Goal: Task Accomplishment & Management: Manage account settings

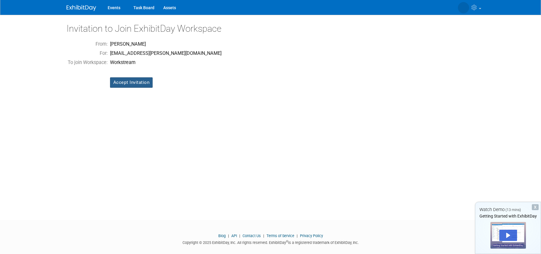
click at [144, 77] on input "Accept Invitation" at bounding box center [131, 82] width 43 height 10
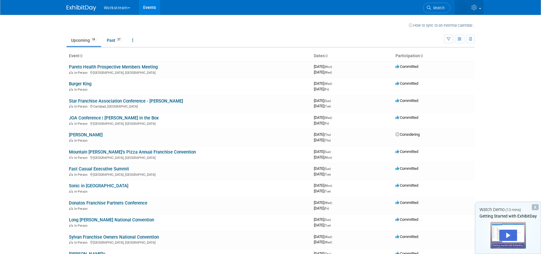
click at [459, 8] on img at bounding box center [463, 7] width 11 height 11
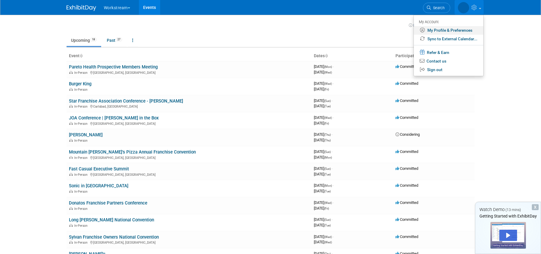
click at [464, 31] on link "My Profile & Preferences" at bounding box center [449, 30] width 70 height 9
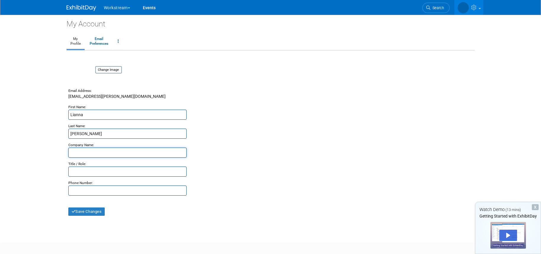
click at [112, 153] on input "text" at bounding box center [127, 152] width 118 height 10
type input "Workstream"
click at [87, 173] on input "text" at bounding box center [127, 171] width 118 height 10
type input "Corporate Partnerships Account Manager"
click at [101, 212] on button "Save Changes" at bounding box center [86, 211] width 37 height 8
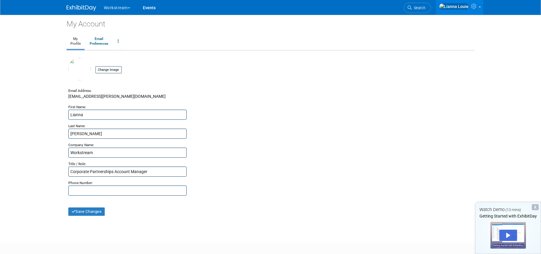
click at [114, 9] on button "Workstream" at bounding box center [120, 6] width 34 height 13
click at [121, 28] on link "Workstream" at bounding box center [125, 27] width 42 height 8
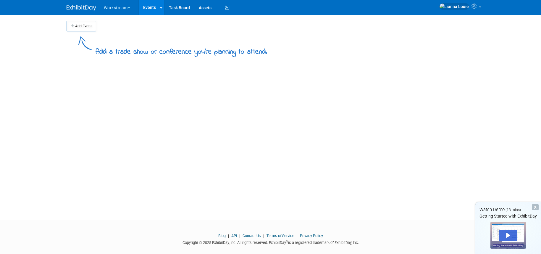
click at [150, 9] on link "Events" at bounding box center [150, 7] width 22 height 15
click at [163, 9] on icon at bounding box center [161, 8] width 2 height 4
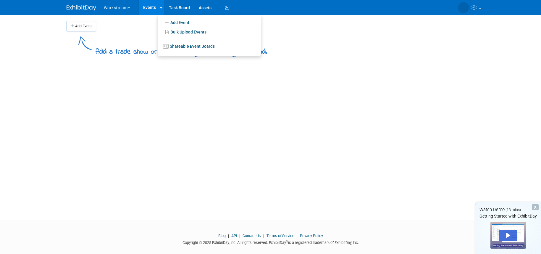
click at [146, 7] on link "Events" at bounding box center [150, 7] width 22 height 15
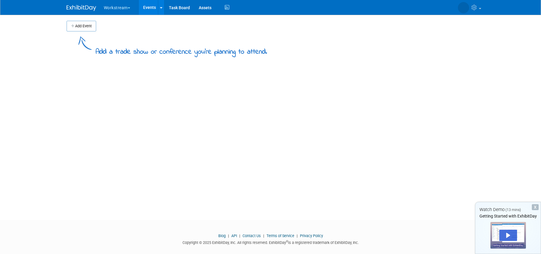
click at [119, 8] on button "Workstream" at bounding box center [120, 6] width 34 height 13
click at [133, 38] on link "Workstream" at bounding box center [125, 35] width 42 height 8
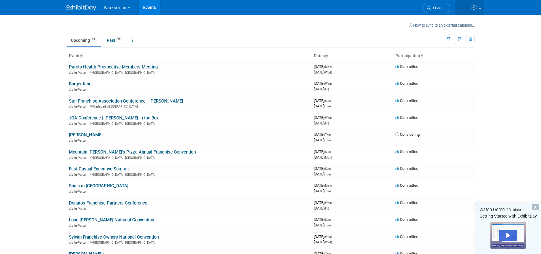
click at [475, 11] on link at bounding box center [469, 7] width 29 height 15
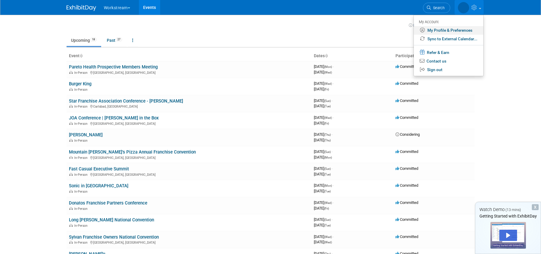
click at [467, 30] on link "My Profile & Preferences" at bounding box center [449, 30] width 70 height 9
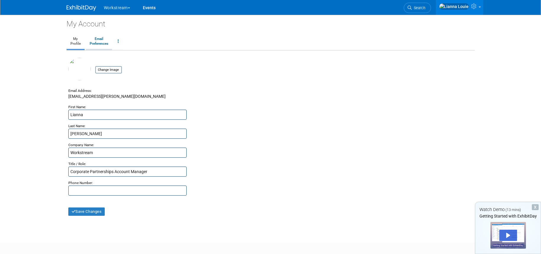
click at [102, 43] on link "Email Preferences" at bounding box center [99, 41] width 26 height 15
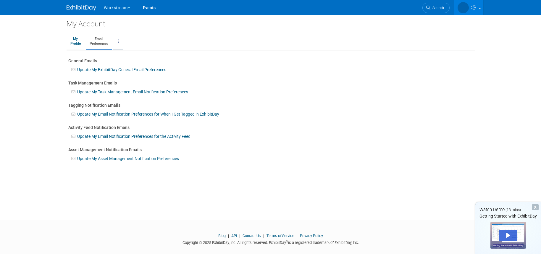
click at [122, 39] on link at bounding box center [118, 41] width 10 height 15
click at [76, 44] on link "My Profile" at bounding box center [76, 41] width 18 height 15
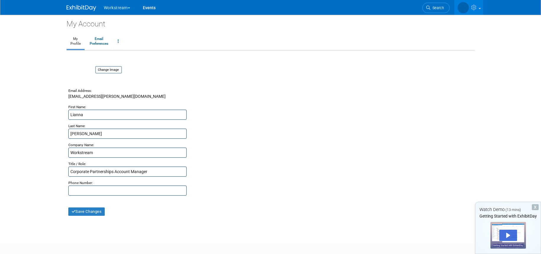
click at [110, 13] on ul "Workstream Choose Workspace: Workstream" at bounding box center [133, 7] width 61 height 15
click at [110, 9] on button "Workstream" at bounding box center [120, 6] width 34 height 13
click at [122, 28] on link "Workstream" at bounding box center [125, 27] width 42 height 8
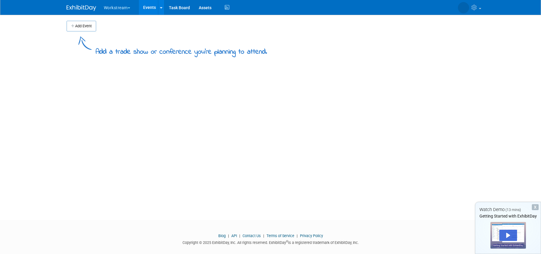
click at [118, 9] on button "Workstream" at bounding box center [120, 6] width 34 height 13
click at [116, 34] on link "Workstream" at bounding box center [125, 35] width 42 height 8
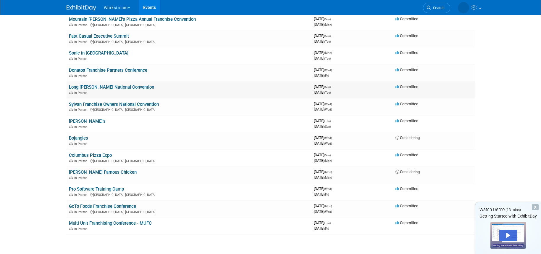
scroll to position [124, 0]
